Goal: Transaction & Acquisition: Obtain resource

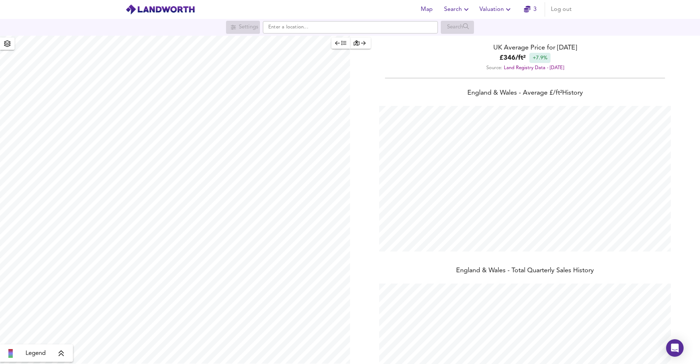
scroll to position [364, 700]
click at [358, 31] on input "text" at bounding box center [350, 27] width 175 height 12
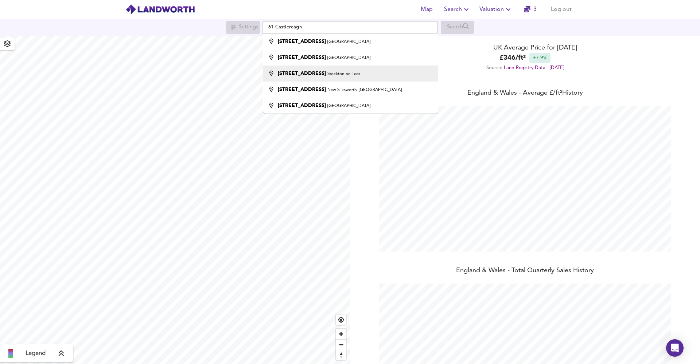
click at [323, 79] on li "[STREET_ADDRESS]-on-Tees" at bounding box center [350, 74] width 174 height 16
type input "[STREET_ADDRESS]"
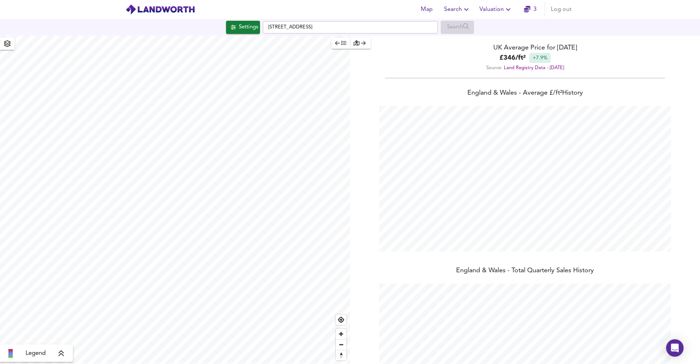
checkbox input "false"
checkbox input "true"
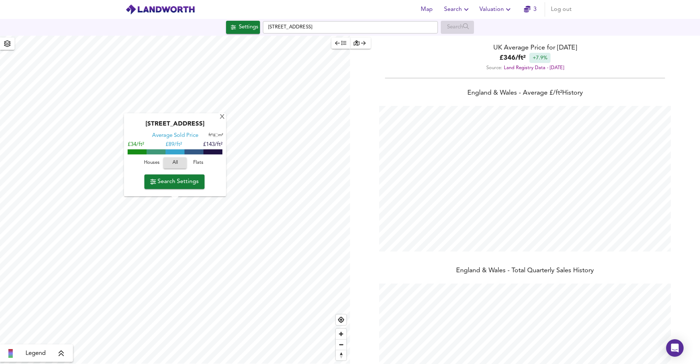
click at [171, 182] on span "Search Settings" at bounding box center [174, 182] width 48 height 10
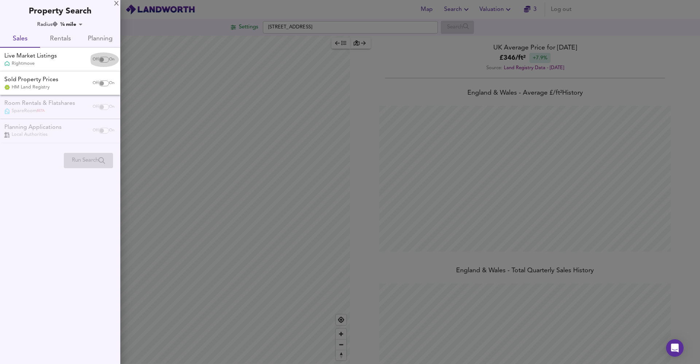
click at [95, 59] on span "Off" at bounding box center [96, 60] width 6 height 6
checkbox input "true"
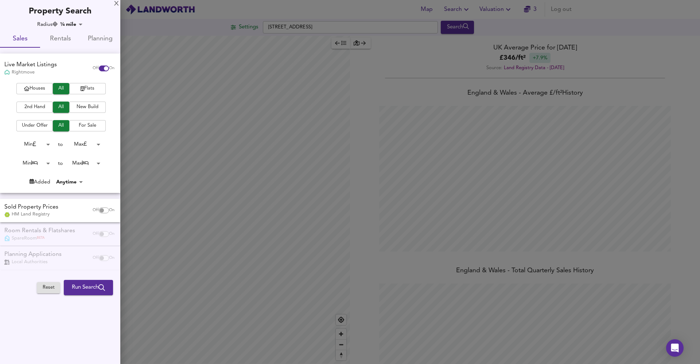
click at [43, 106] on span "2nd Hand" at bounding box center [34, 107] width 29 height 8
click at [43, 88] on span "Houses" at bounding box center [34, 89] width 29 height 8
click at [82, 285] on span "Run Search" at bounding box center [88, 287] width 33 height 9
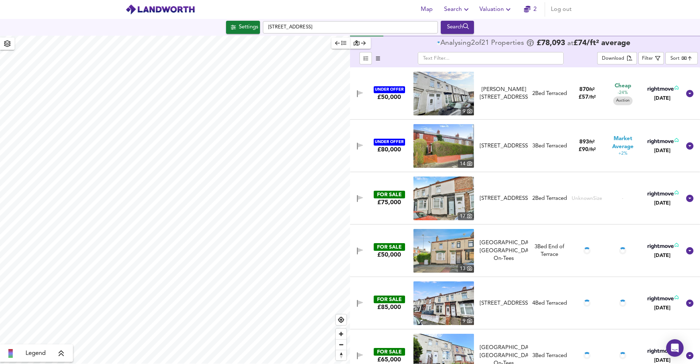
click at [500, 248] on div "[GEOGRAPHIC_DATA], [GEOGRAPHIC_DATA]-On-Tees" at bounding box center [504, 250] width 48 height 23
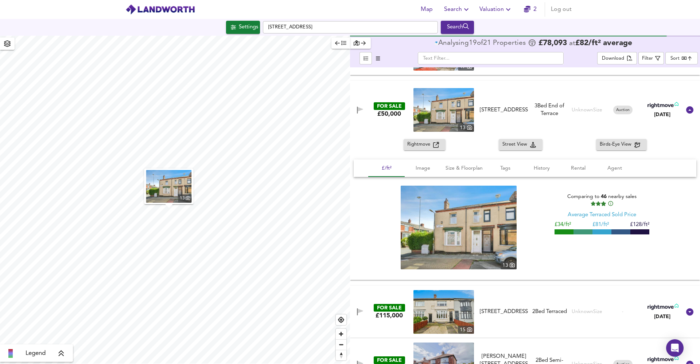
scroll to position [517, 0]
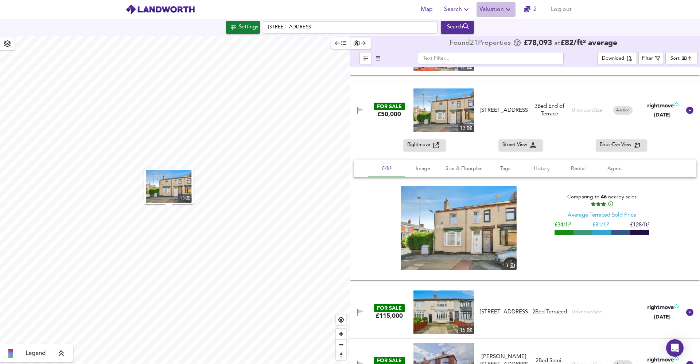
click at [505, 9] on icon "button" at bounding box center [508, 9] width 9 height 9
click at [489, 25] on li "New Valuation Report" at bounding box center [495, 26] width 87 height 13
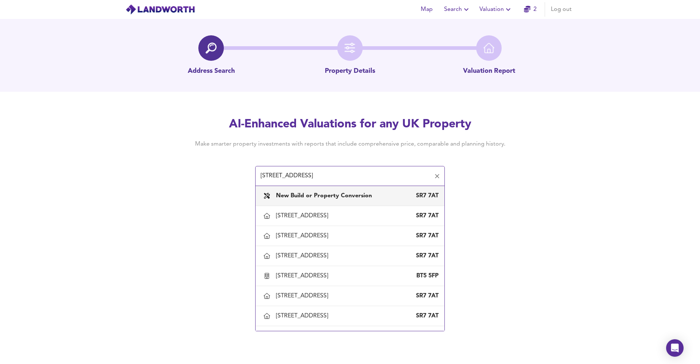
click at [269, 175] on input "[STREET_ADDRESS]" at bounding box center [344, 176] width 172 height 14
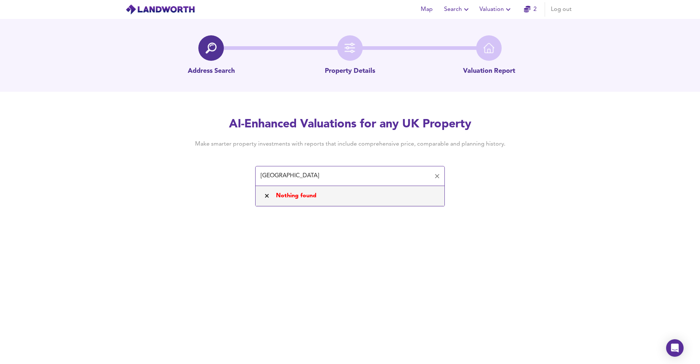
drag, startPoint x: 321, startPoint y: 176, endPoint x: 247, endPoint y: 173, distance: 74.4
click at [247, 173] on div "AI-Enhanced Valuations for any UK Property Make smarter property investments wi…" at bounding box center [350, 151] width 350 height 69
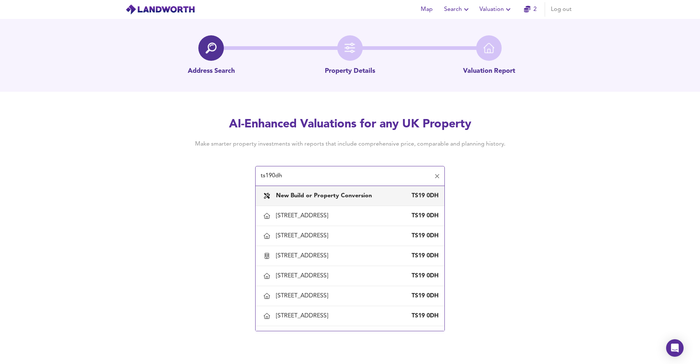
drag, startPoint x: 356, startPoint y: 180, endPoint x: 252, endPoint y: 175, distance: 104.0
click at [252, 175] on div "AI-Enhanced Valuations for any UK Property Make smarter property investments wi…" at bounding box center [350, 151] width 350 height 69
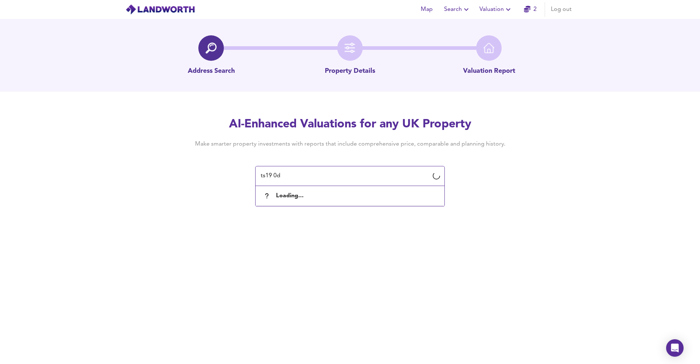
type input "ts19 0dh"
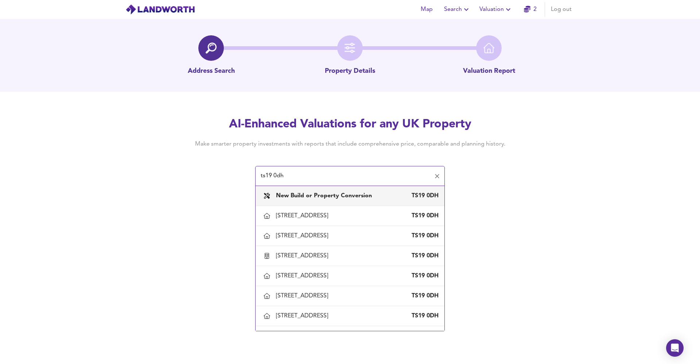
drag, startPoint x: 324, startPoint y: 177, endPoint x: 203, endPoint y: 177, distance: 121.4
click at [203, 177] on div "AI-Enhanced Valuations for any UK Property Make smarter property investments wi…" at bounding box center [350, 151] width 350 height 69
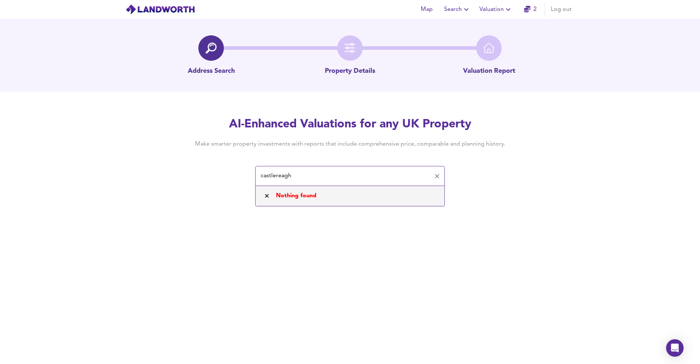
drag, startPoint x: 304, startPoint y: 175, endPoint x: 243, endPoint y: 173, distance: 61.2
click at [243, 173] on div "AI-Enhanced Valuations for any UK Property Make smarter property investments wi…" at bounding box center [350, 151] width 350 height 69
click at [307, 178] on input "castlereagh" at bounding box center [344, 176] width 172 height 14
type input "[GEOGRAPHIC_DATA]"
drag, startPoint x: 326, startPoint y: 179, endPoint x: 224, endPoint y: 180, distance: 102.1
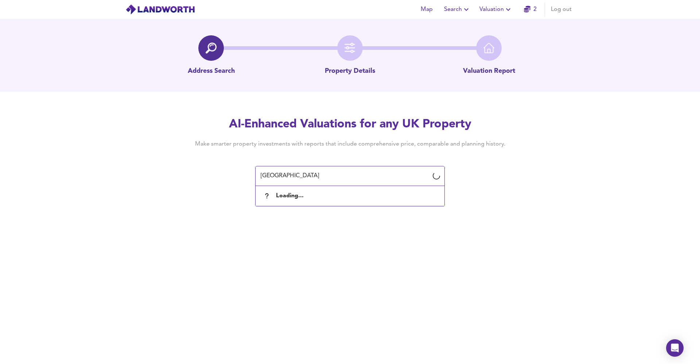
click at [224, 180] on div "AI-Enhanced Valuations for any UK Property Make smarter property investments wi…" at bounding box center [350, 151] width 350 height 69
click at [304, 194] on div "Map Search Valuation 2 Log out Address Search Property Details Valuation Report…" at bounding box center [350, 182] width 700 height 364
click at [294, 171] on input "text" at bounding box center [344, 176] width 172 height 14
paste input "[STREET_ADDRESS]"
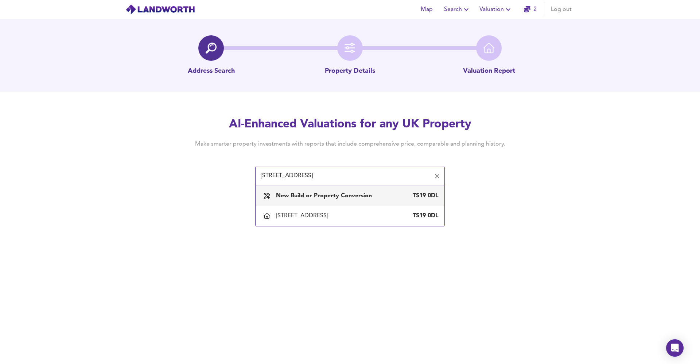
click at [264, 176] on input "[STREET_ADDRESS]" at bounding box center [344, 176] width 172 height 14
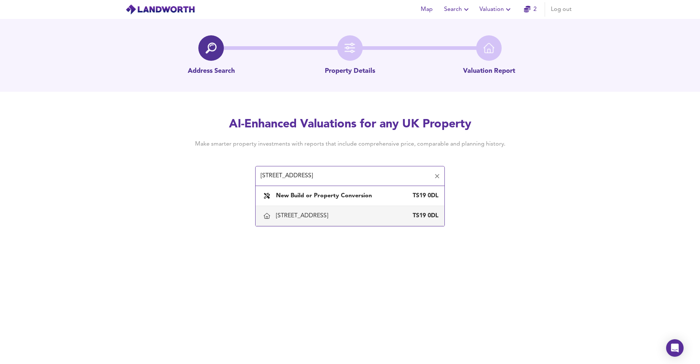
click at [331, 221] on div "[STREET_ADDRESS]" at bounding box center [349, 215] width 177 height 15
type input "[STREET_ADDRESS]"
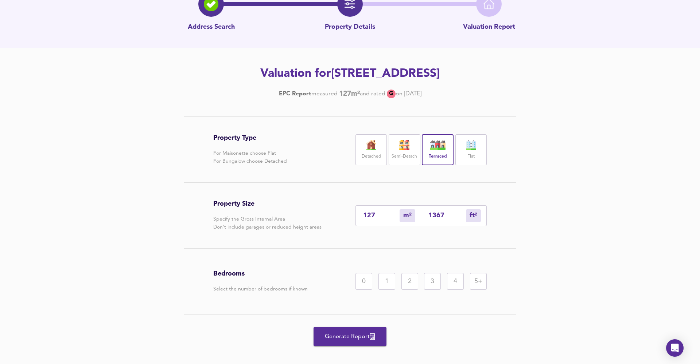
scroll to position [42, 0]
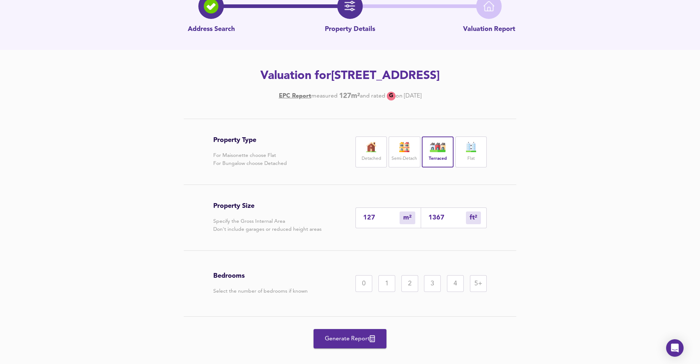
click at [434, 288] on div "3" at bounding box center [432, 284] width 17 height 17
click at [351, 340] on span "Generate Report" at bounding box center [350, 339] width 58 height 10
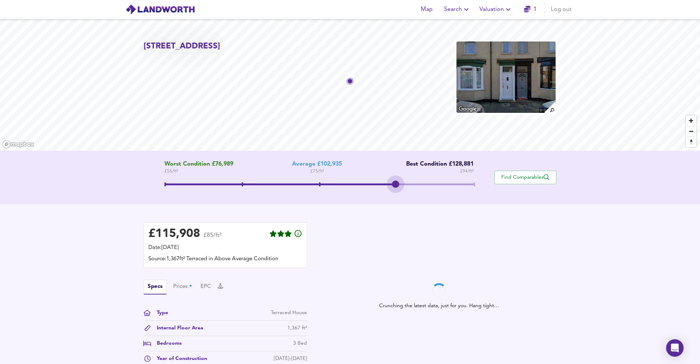
click at [401, 187] on span at bounding box center [318, 185] width 309 height 13
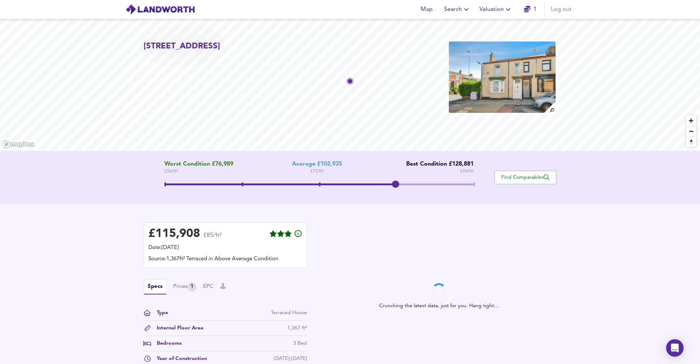
click at [318, 183] on span at bounding box center [318, 185] width 309 height 13
click at [398, 185] on span at bounding box center [318, 185] width 309 height 2
click at [319, 183] on span at bounding box center [318, 185] width 309 height 13
click at [395, 185] on span at bounding box center [318, 185] width 309 height 2
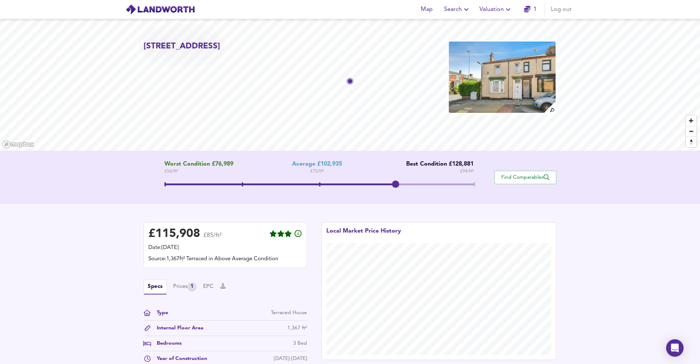
click at [320, 185] on span at bounding box center [319, 185] width 1 height 4
click at [399, 184] on span at bounding box center [318, 185] width 309 height 2
click at [495, 5] on span "Valuation" at bounding box center [495, 9] width 33 height 10
click at [487, 25] on li "New Valuation Report" at bounding box center [495, 26] width 87 height 13
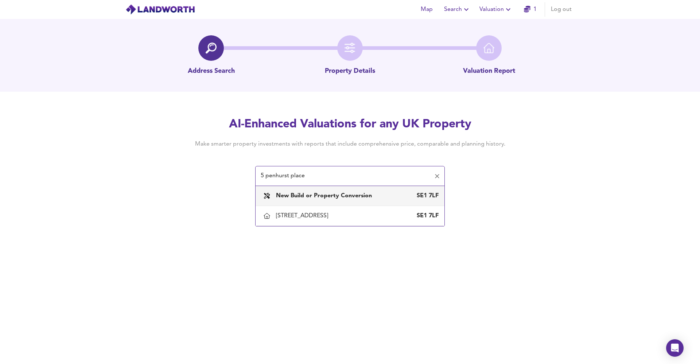
click at [276, 175] on input "5 penhurst place" at bounding box center [344, 176] width 172 height 14
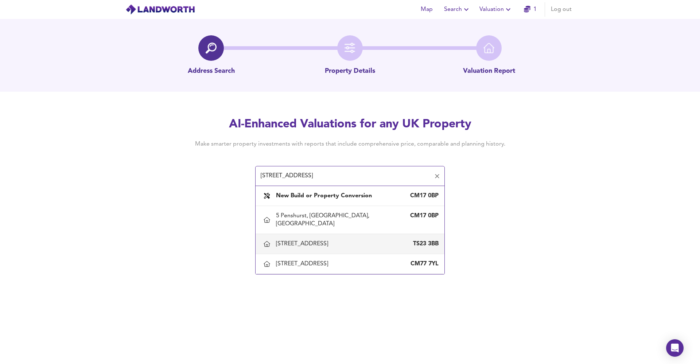
click at [313, 242] on div "[STREET_ADDRESS]" at bounding box center [349, 244] width 177 height 15
type input "[STREET_ADDRESS]"
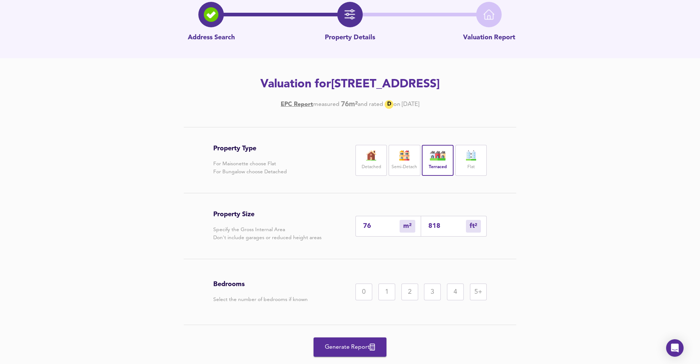
scroll to position [35, 0]
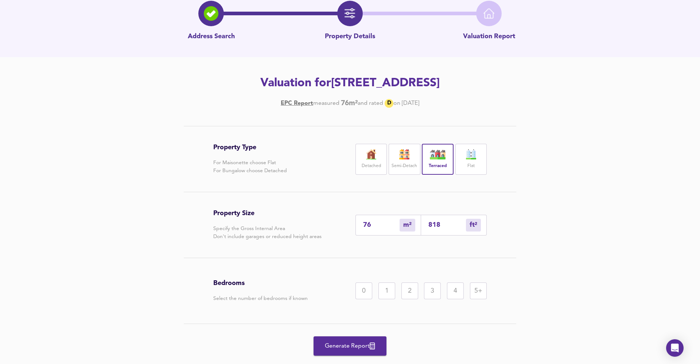
click at [432, 290] on div "3" at bounding box center [432, 291] width 17 height 17
click at [338, 344] on span "Generate Report" at bounding box center [350, 346] width 58 height 10
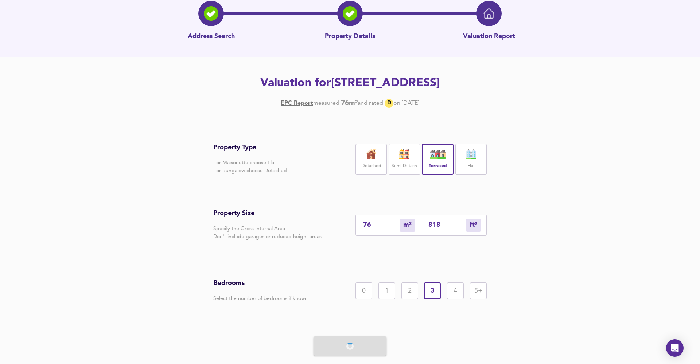
scroll to position [0, 0]
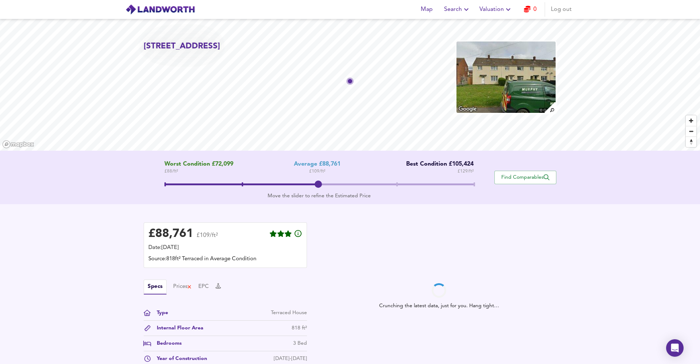
click at [399, 185] on span at bounding box center [318, 185] width 309 height 2
click at [316, 186] on span at bounding box center [318, 185] width 309 height 13
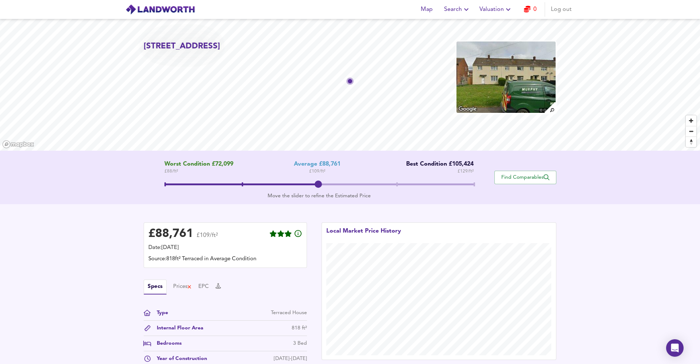
click at [398, 185] on span at bounding box center [396, 185] width 1 height 4
click at [319, 182] on span at bounding box center [318, 185] width 309 height 13
click at [395, 186] on span at bounding box center [318, 185] width 309 height 13
